Goal: Task Accomplishment & Management: Manage account settings

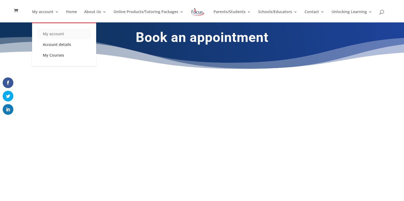
click at [56, 34] on link "My account" at bounding box center [63, 34] width 53 height 11
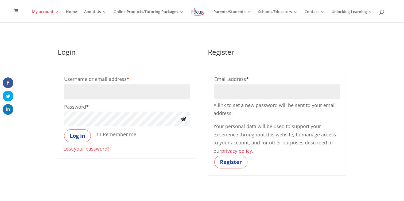
click at [91, 91] on input "Username or email address * Required" at bounding box center [127, 91] width 126 height 15
type input "sarahlaupp@gmail.com"
click at [82, 138] on button "Log in" at bounding box center [77, 136] width 27 height 13
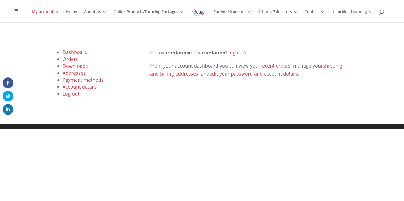
click at [74, 59] on link "Orders" at bounding box center [71, 59] width 16 height 6
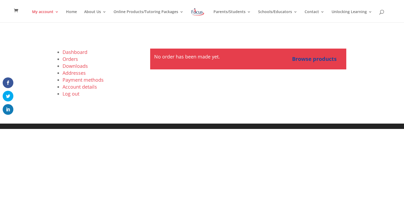
click at [79, 52] on link "Dashboard" at bounding box center [75, 52] width 25 height 6
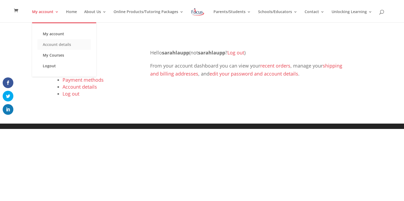
click at [52, 44] on link "Account details" at bounding box center [63, 44] width 53 height 11
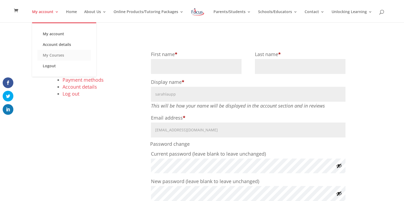
click at [51, 56] on link "My Courses" at bounding box center [63, 55] width 53 height 11
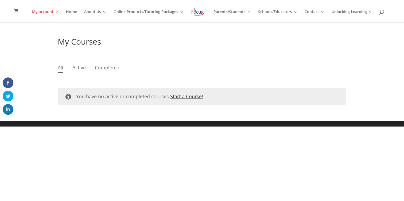
click at [77, 68] on link "Active" at bounding box center [78, 68] width 13 height 10
